Goal: Task Accomplishment & Management: Complete application form

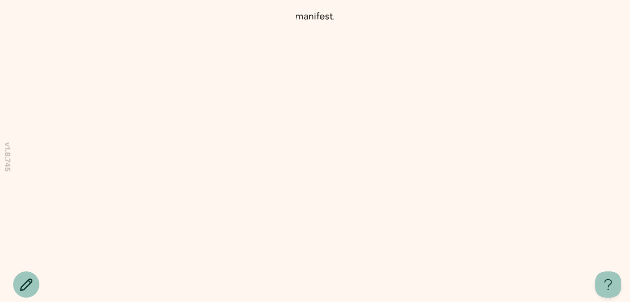
click at [318, 234] on span "I’m here to help guide you through a smooth and secure transfer" at bounding box center [315, 246] width 166 height 28
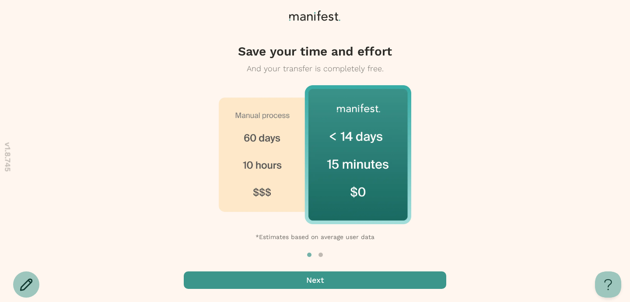
click at [378, 281] on span "button" at bounding box center [315, 281] width 263 height 18
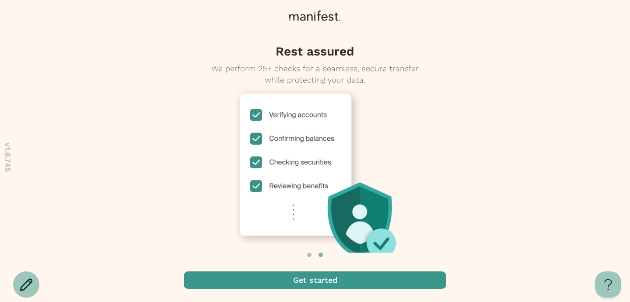
click at [378, 281] on span "button" at bounding box center [315, 281] width 263 height 18
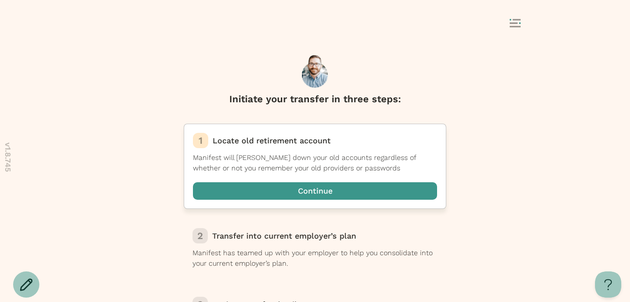
click at [365, 195] on span "button" at bounding box center [315, 191] width 244 height 18
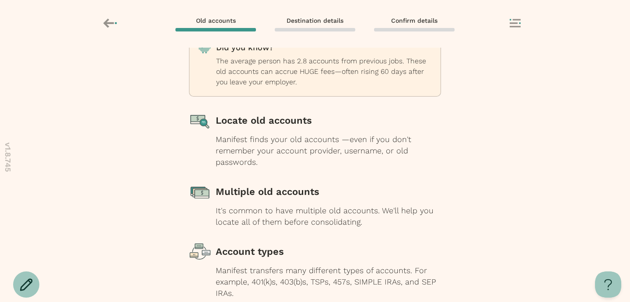
scroll to position [114, 0]
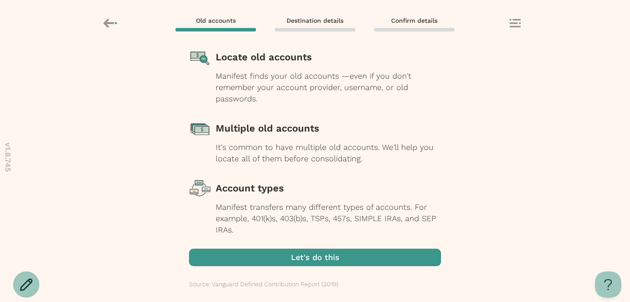
click at [349, 266] on div "Let's do this Source: Vanguard Defined Contribution Report (2019)" at bounding box center [315, 275] width 252 height 53
click at [348, 261] on span "button" at bounding box center [315, 258] width 252 height 18
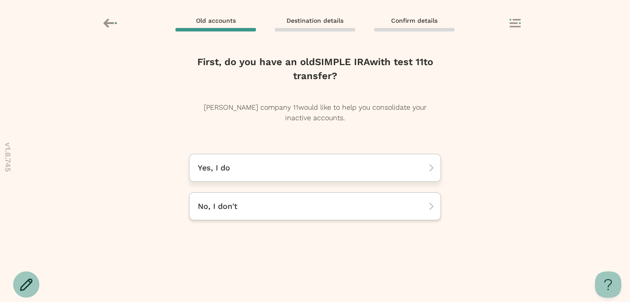
click at [345, 168] on p "Yes, I do" at bounding box center [312, 168] width 228 height 11
